Goal: Task Accomplishment & Management: Use online tool/utility

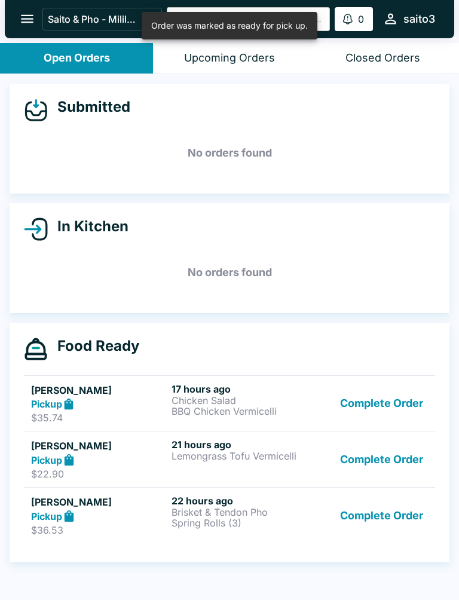
click at [374, 520] on button "Complete Order" at bounding box center [381, 515] width 93 height 41
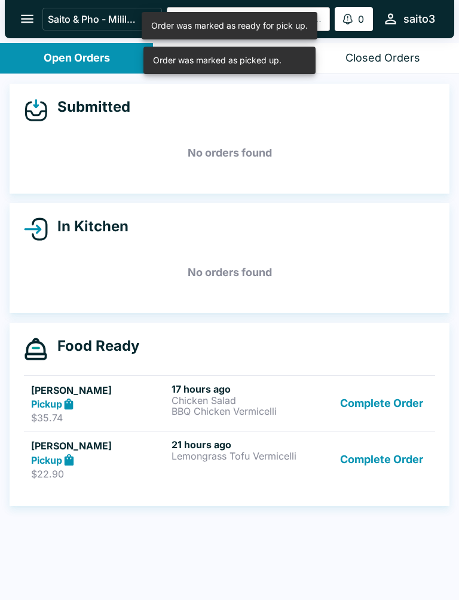
click at [385, 412] on button "Complete Order" at bounding box center [381, 403] width 93 height 41
click at [384, 408] on button "Complete Order" at bounding box center [381, 403] width 93 height 41
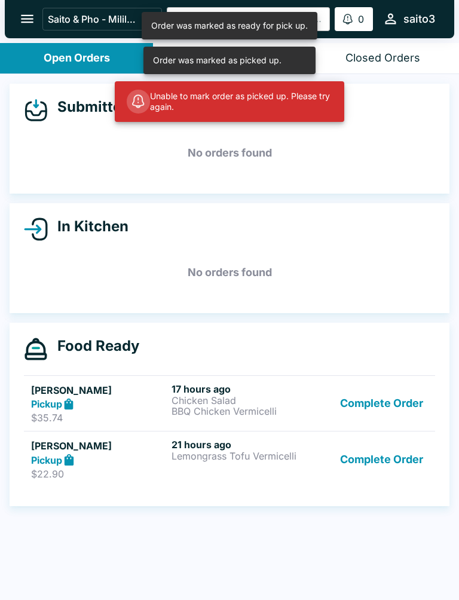
click at [380, 456] on button "Complete Order" at bounding box center [381, 458] width 93 height 41
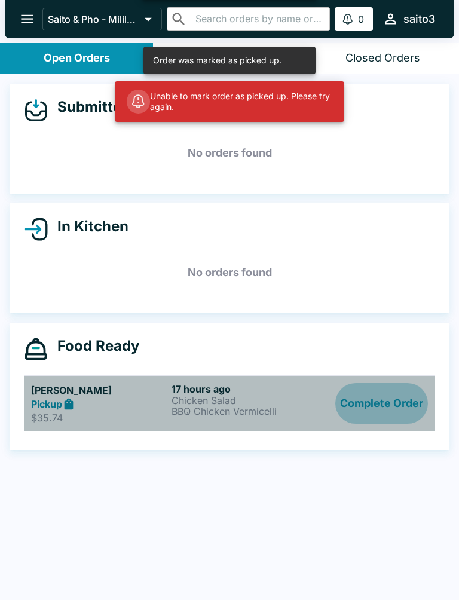
click at [396, 407] on button "Complete Order" at bounding box center [381, 403] width 93 height 41
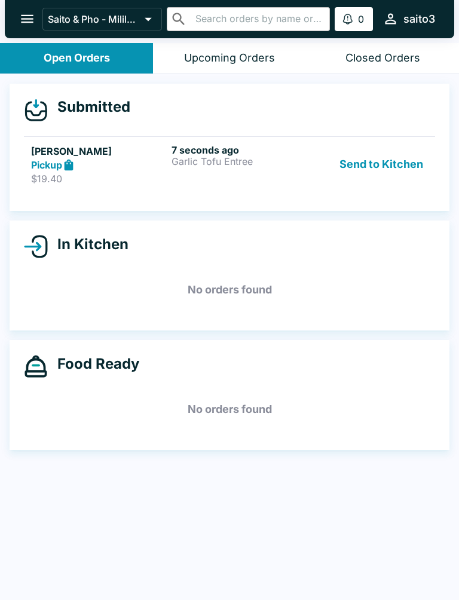
click at [384, 163] on button "Send to Kitchen" at bounding box center [381, 164] width 93 height 41
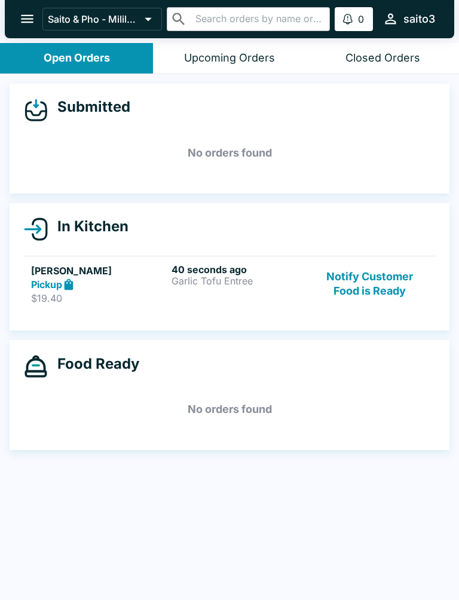
click at [171, 297] on div "40 seconds ago Garlic Tofu Entree" at bounding box center [239, 283] width 136 height 41
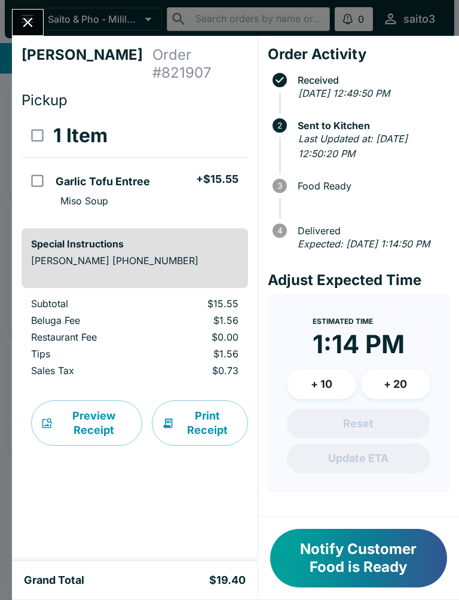
click at [330, 565] on button "Notify Customer Food is Ready" at bounding box center [358, 558] width 177 height 59
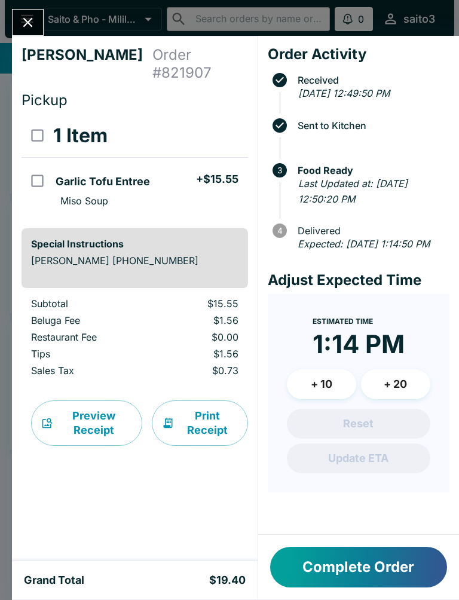
click at [10, 46] on div "[PERSON_NAME] Order # 821907 Pickup 1 Item Garlic Tofu Entree + $15.55 Miso Sou…" at bounding box center [229, 300] width 459 height 600
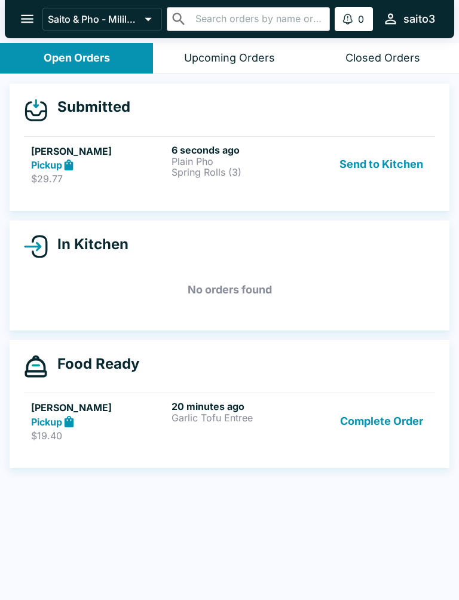
click at [386, 184] on button "Send to Kitchen" at bounding box center [381, 164] width 93 height 41
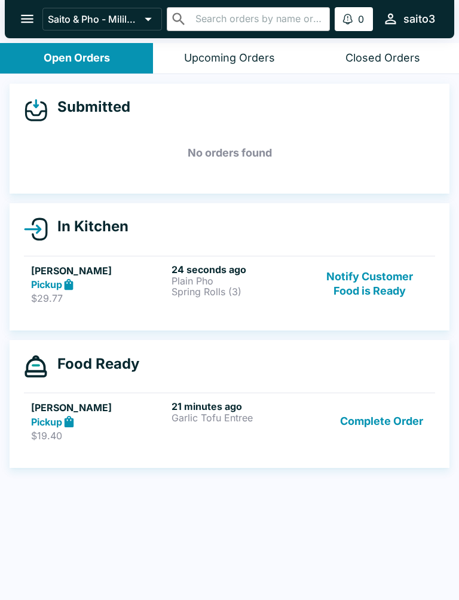
click at [273, 283] on p "Plain Pho" at bounding box center [239, 280] width 136 height 11
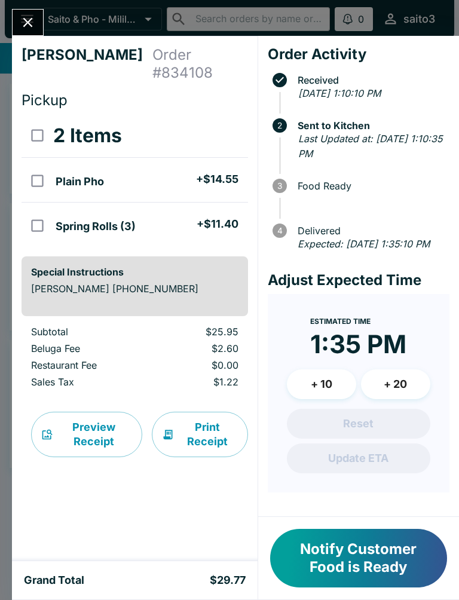
click at [358, 546] on button "Notify Customer Food is Ready" at bounding box center [358, 558] width 177 height 59
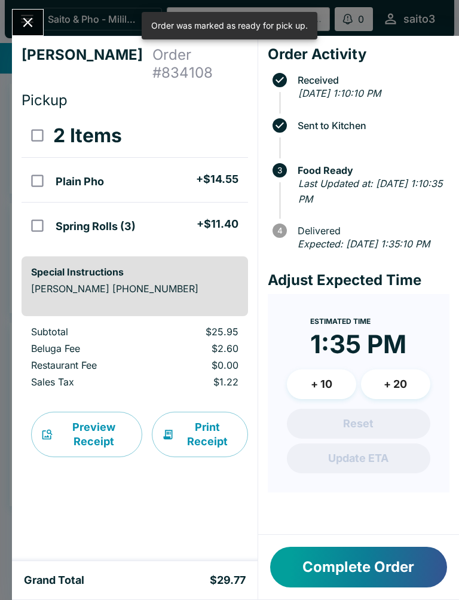
click at [39, 17] on button "Close" at bounding box center [28, 23] width 30 height 26
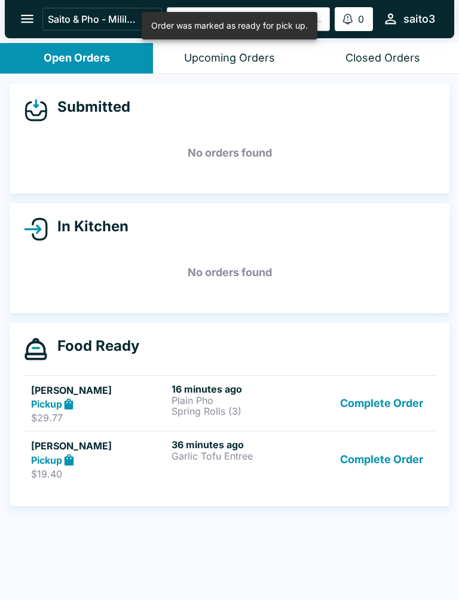
click at [370, 459] on button "Complete Order" at bounding box center [381, 458] width 93 height 41
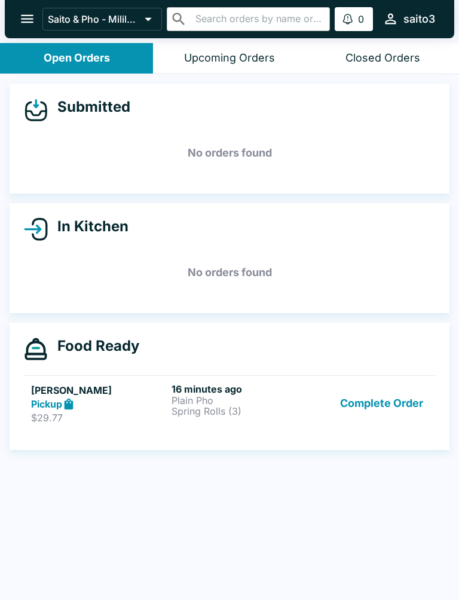
scroll to position [2, 0]
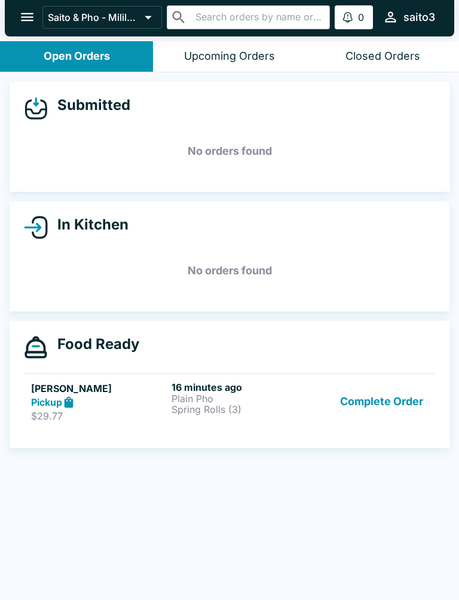
click at [364, 411] on button "Complete Order" at bounding box center [381, 401] width 93 height 41
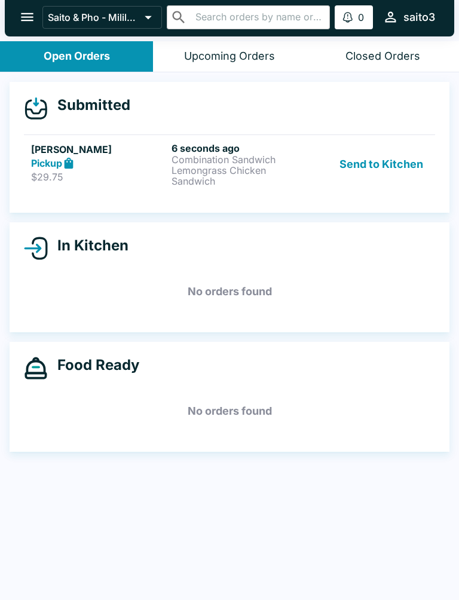
click at [394, 165] on button "Send to Kitchen" at bounding box center [381, 164] width 93 height 44
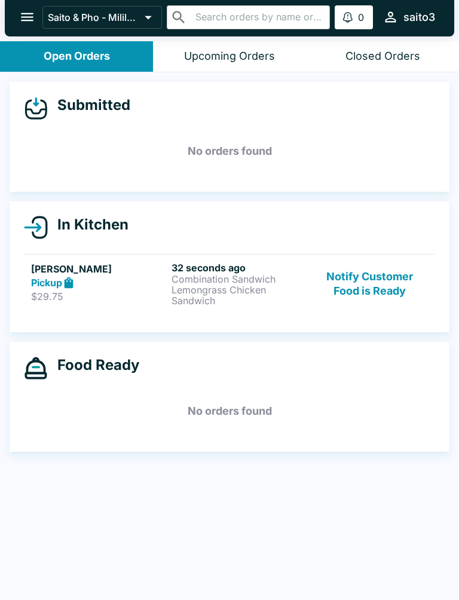
click at [237, 300] on p "Lemongrass Chicken Sandwich" at bounding box center [239, 295] width 136 height 22
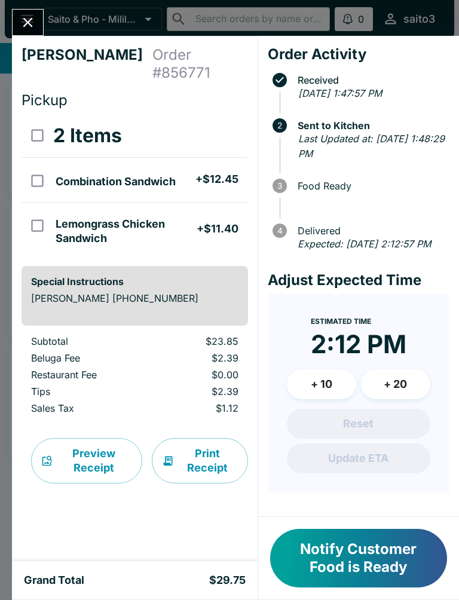
click at [360, 570] on button "Notify Customer Food is Ready" at bounding box center [358, 558] width 177 height 59
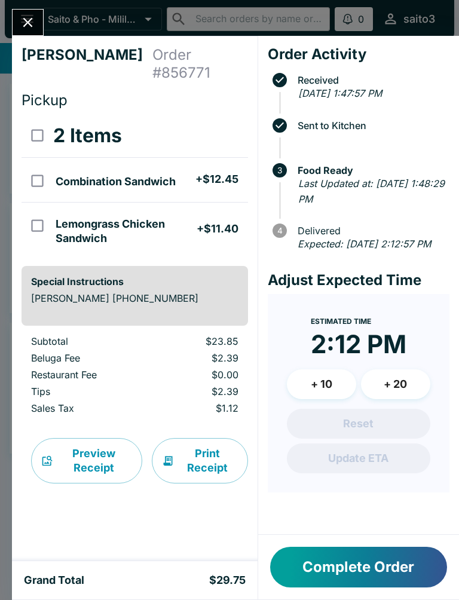
click at [383, 576] on button "Complete Order" at bounding box center [358, 567] width 177 height 41
click at [329, 570] on button "Complete Order" at bounding box center [358, 567] width 177 height 41
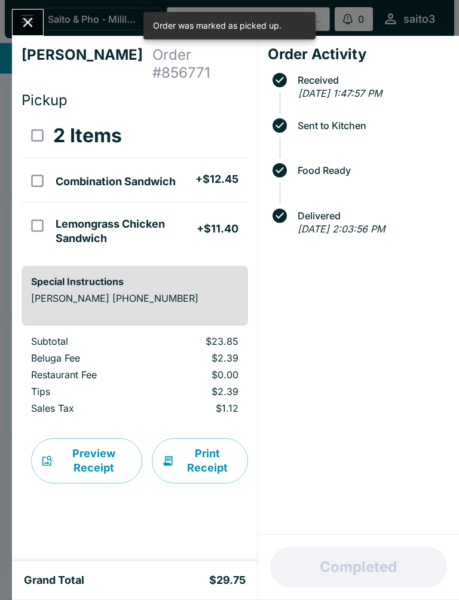
click at [39, 31] on button "Close" at bounding box center [28, 23] width 30 height 26
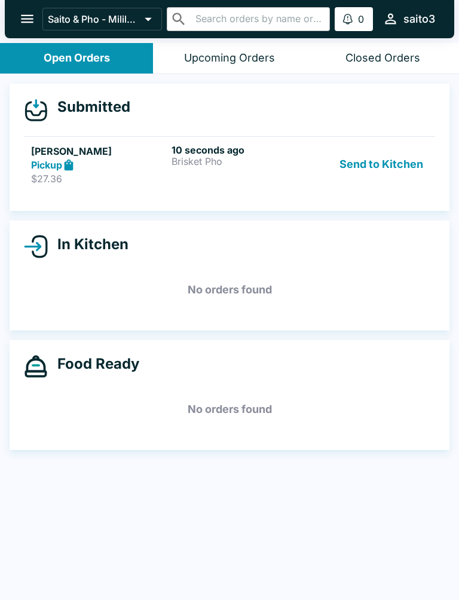
click at [387, 156] on button "Send to Kitchen" at bounding box center [381, 164] width 93 height 41
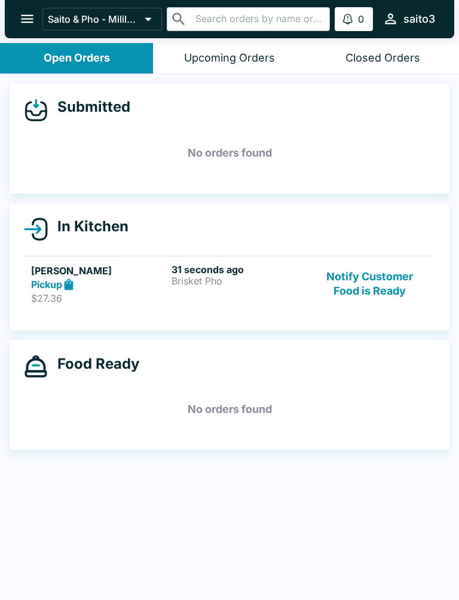
click at [137, 284] on div "Pickup" at bounding box center [99, 285] width 136 height 14
